Goal: Task Accomplishment & Management: Use online tool/utility

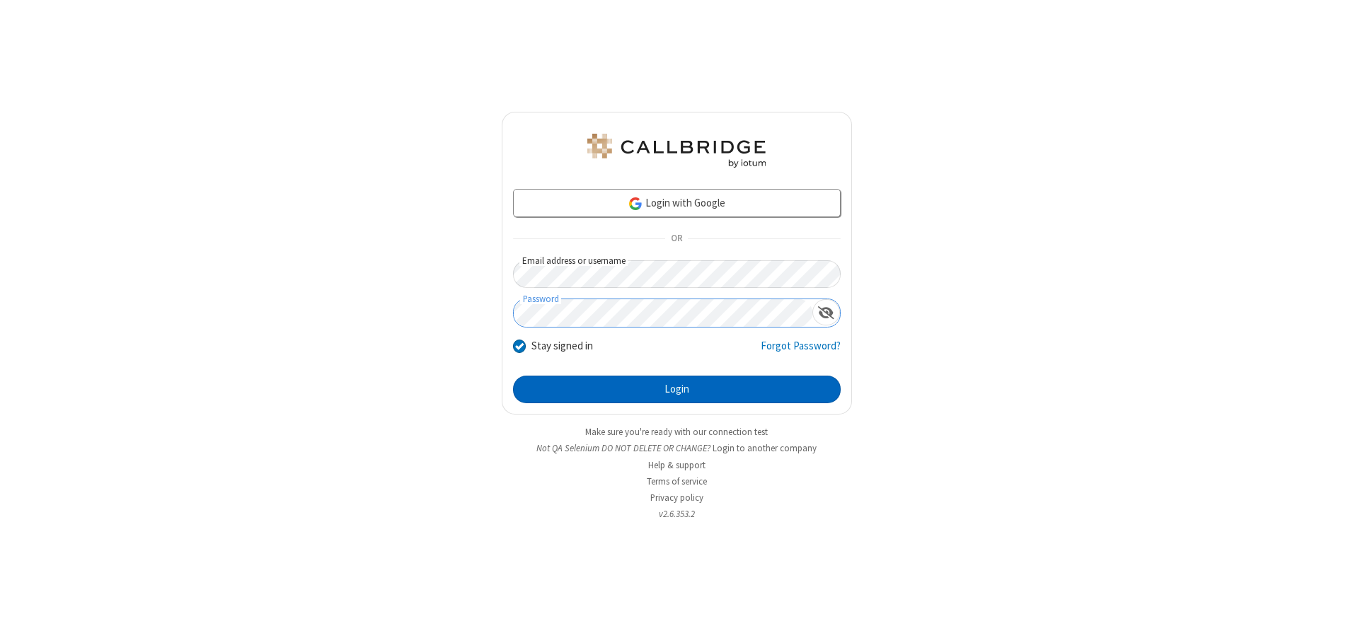
click at [677, 389] on button "Login" at bounding box center [677, 390] width 328 height 28
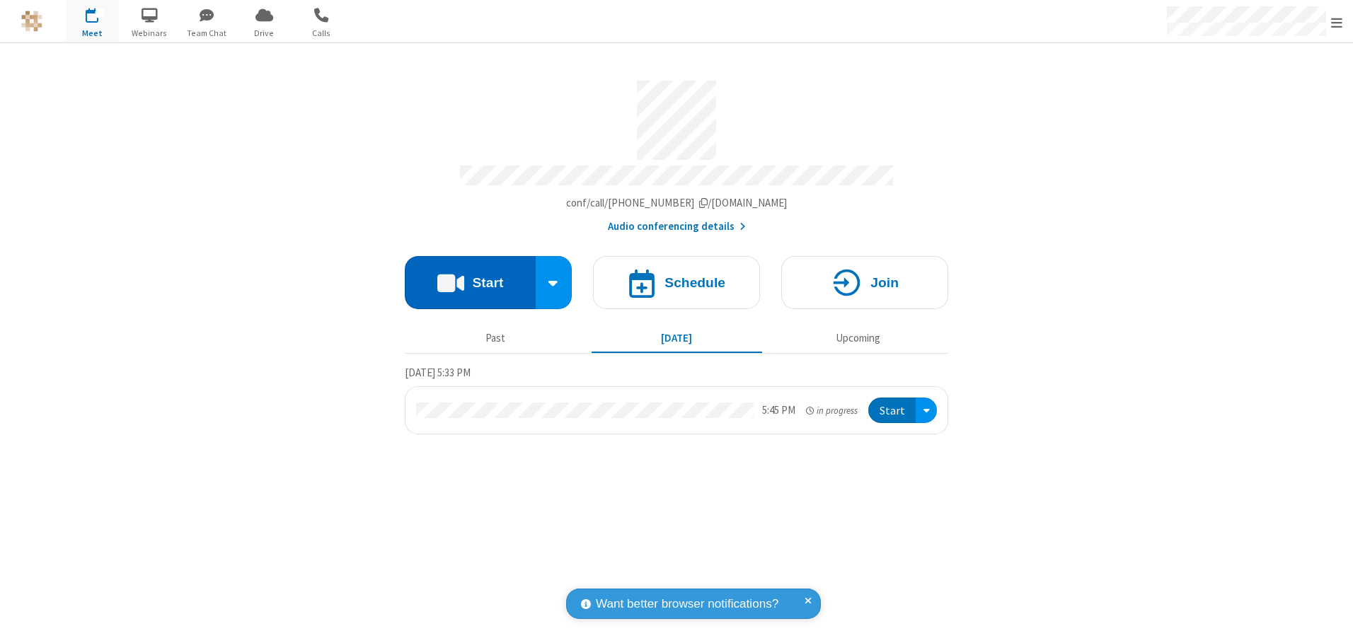
click at [470, 277] on button "Start" at bounding box center [470, 282] width 131 height 53
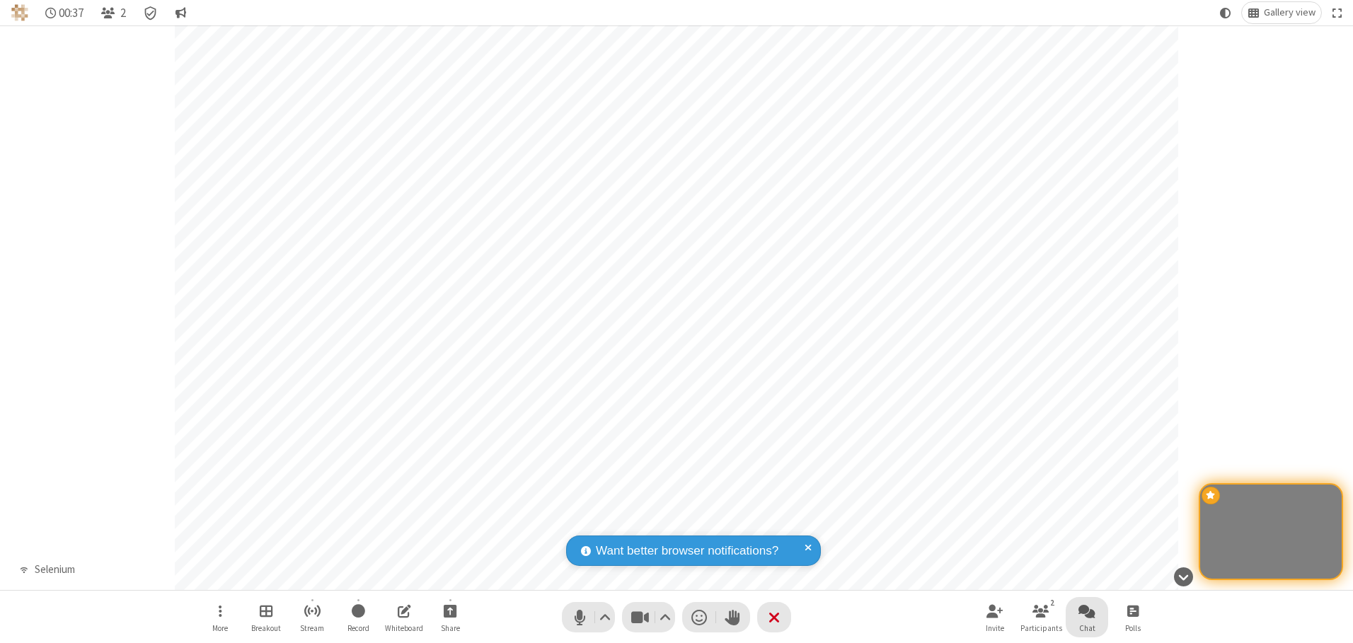
click at [1087, 611] on span "Open chat" at bounding box center [1087, 611] width 17 height 18
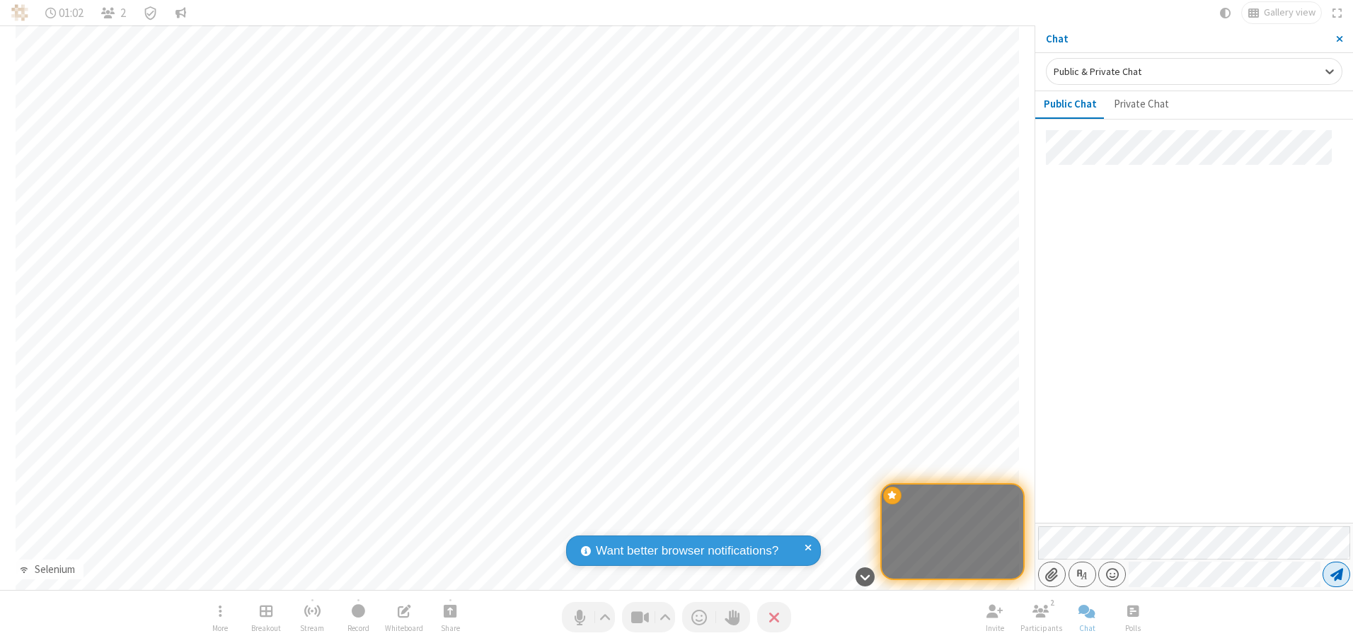
click at [1336, 575] on span "Send message" at bounding box center [1337, 575] width 13 height 14
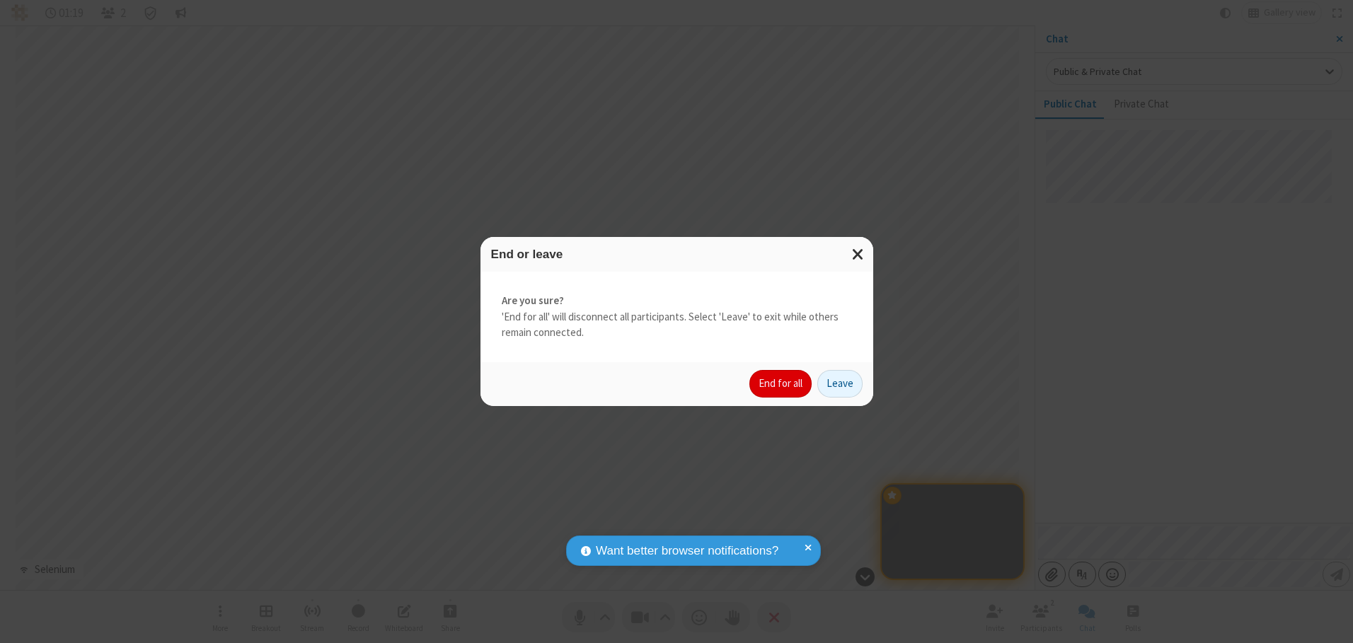
click at [781, 384] on button "End for all" at bounding box center [781, 384] width 62 height 28
